Goal: Find specific page/section: Find specific page/section

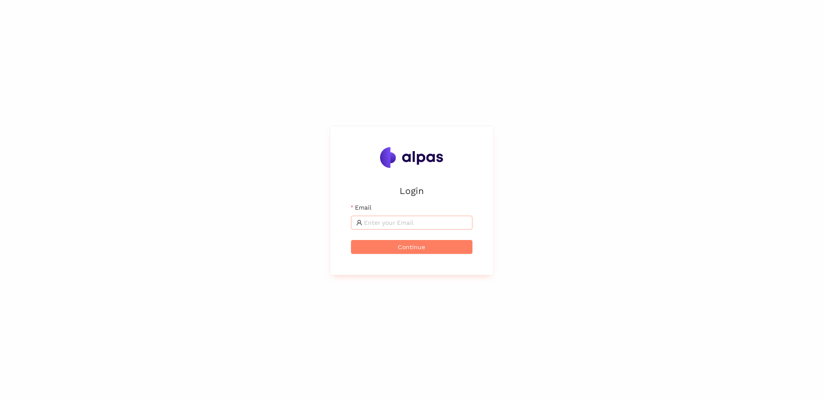
click at [392, 218] on input "Email" at bounding box center [415, 223] width 103 height 10
type input "sebastian.schmidt@avl.com"
click at [395, 246] on button "Continue" at bounding box center [412, 247] width 122 height 14
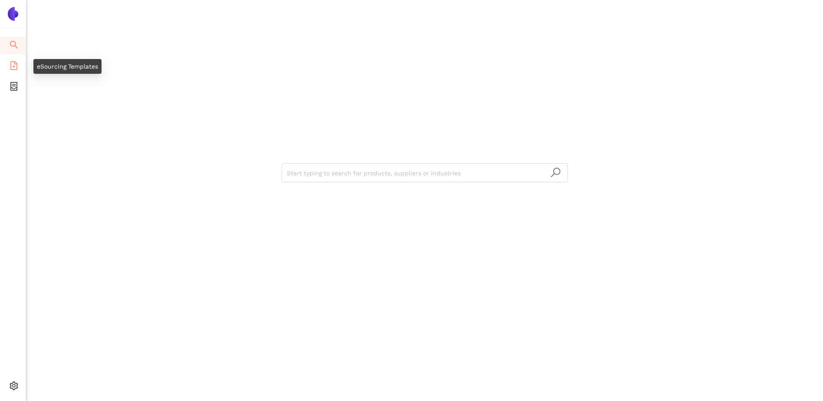
click at [17, 67] on icon "file-add" at bounding box center [14, 65] width 9 height 9
